Goal: Navigation & Orientation: Find specific page/section

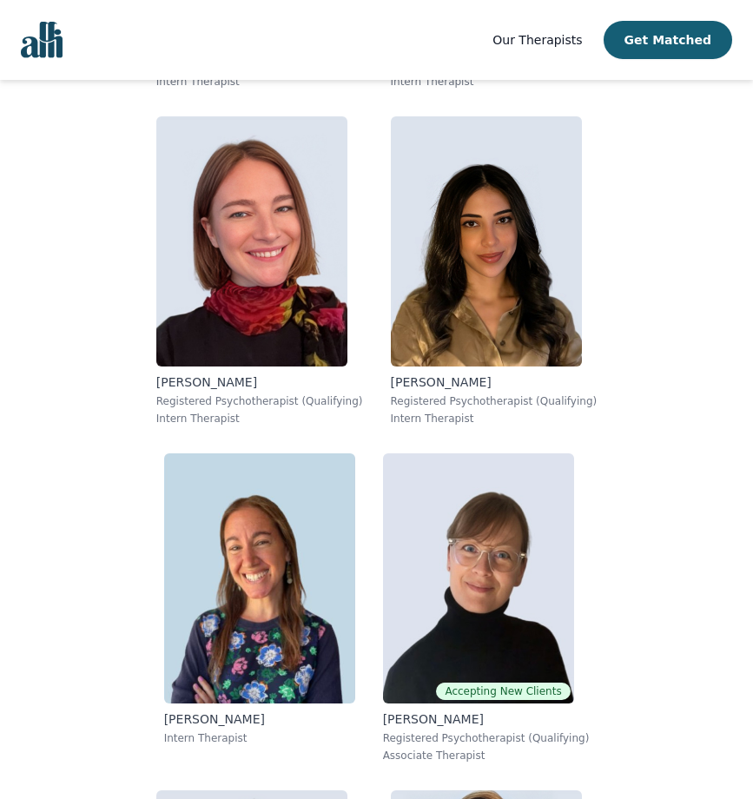
scroll to position [14534, 0]
